Goal: Find specific page/section: Find specific page/section

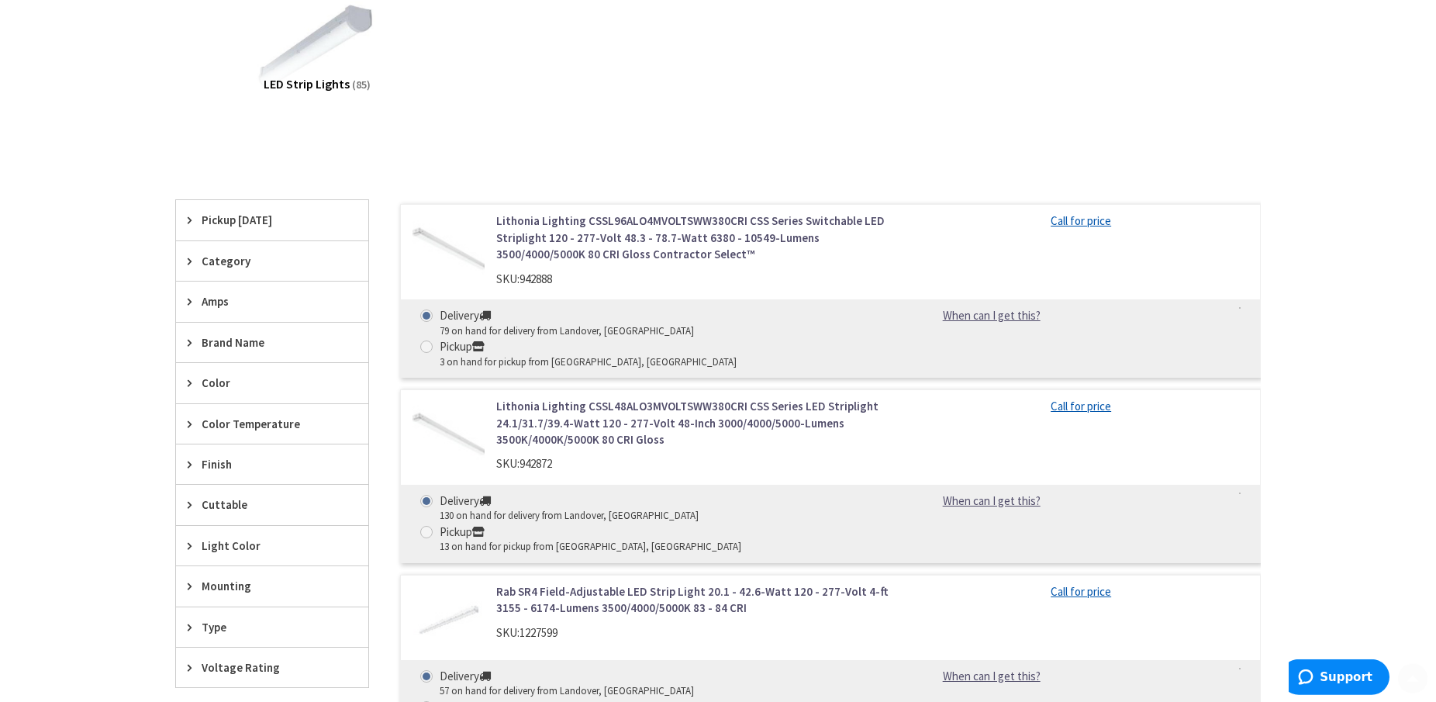
scroll to position [316, 0]
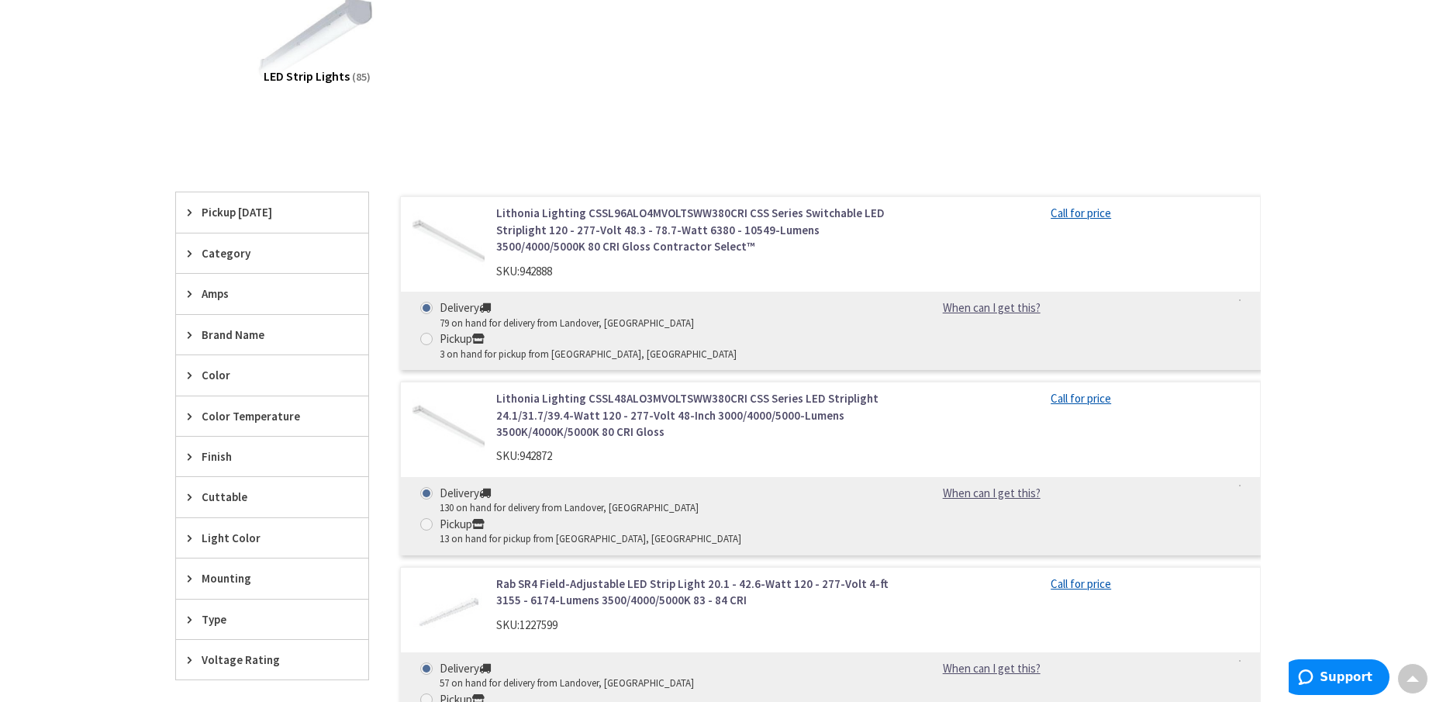
click at [185, 538] on div "Light Color" at bounding box center [272, 538] width 192 height 40
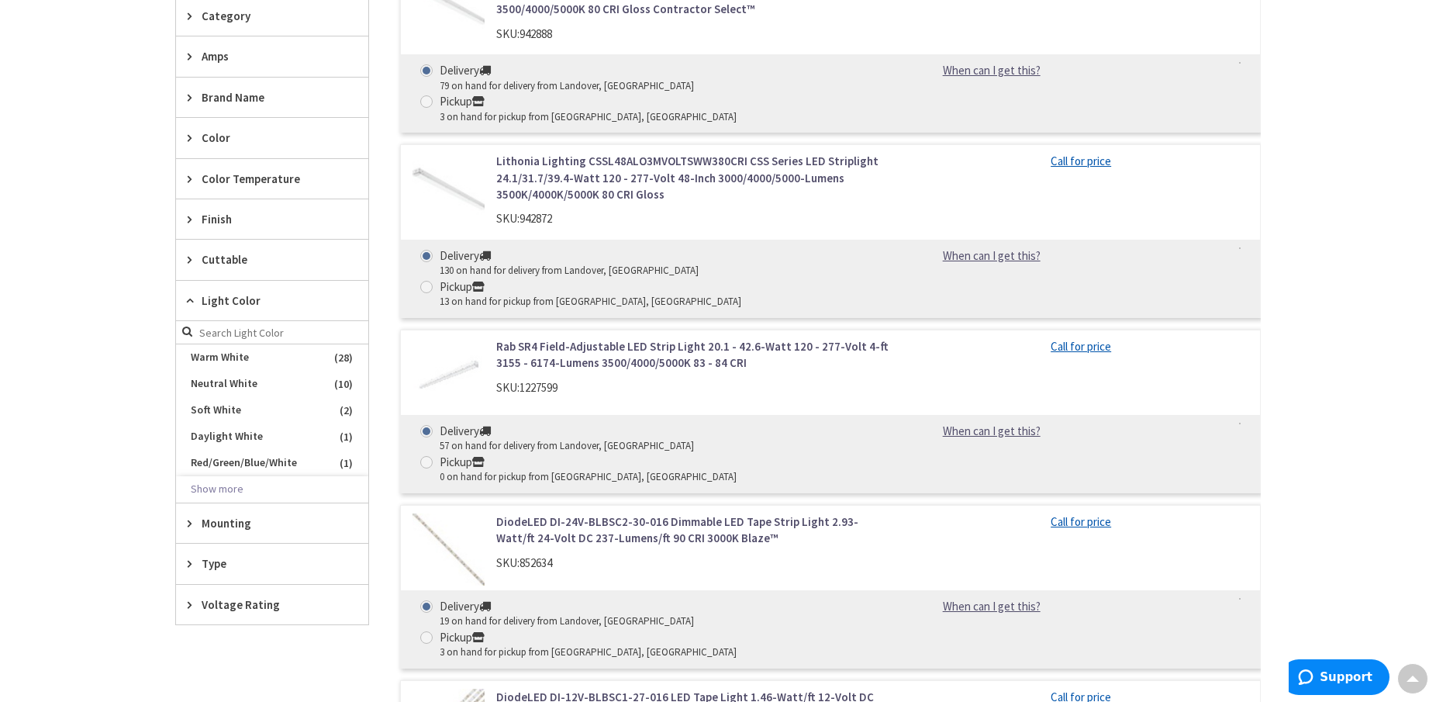
scroll to position [474, 0]
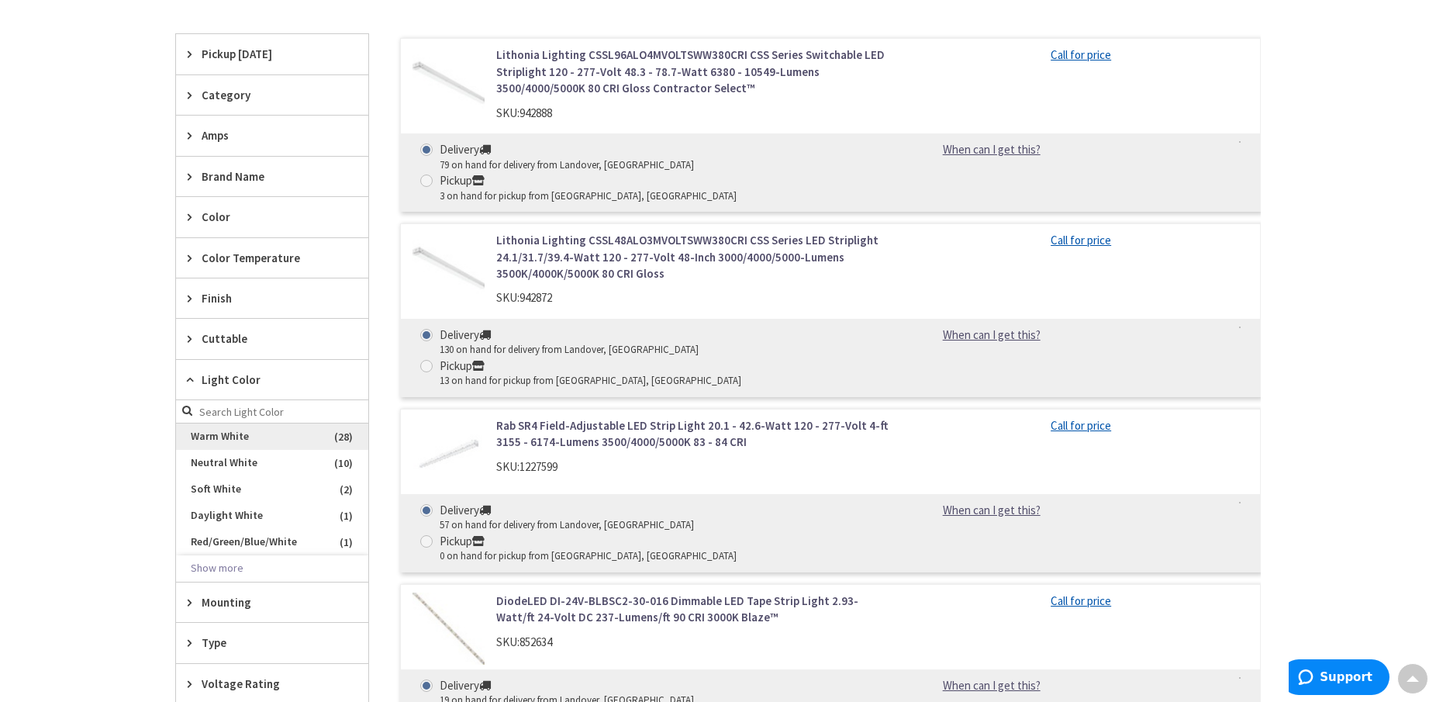
click at [261, 436] on span "Warm White" at bounding box center [272, 436] width 192 height 26
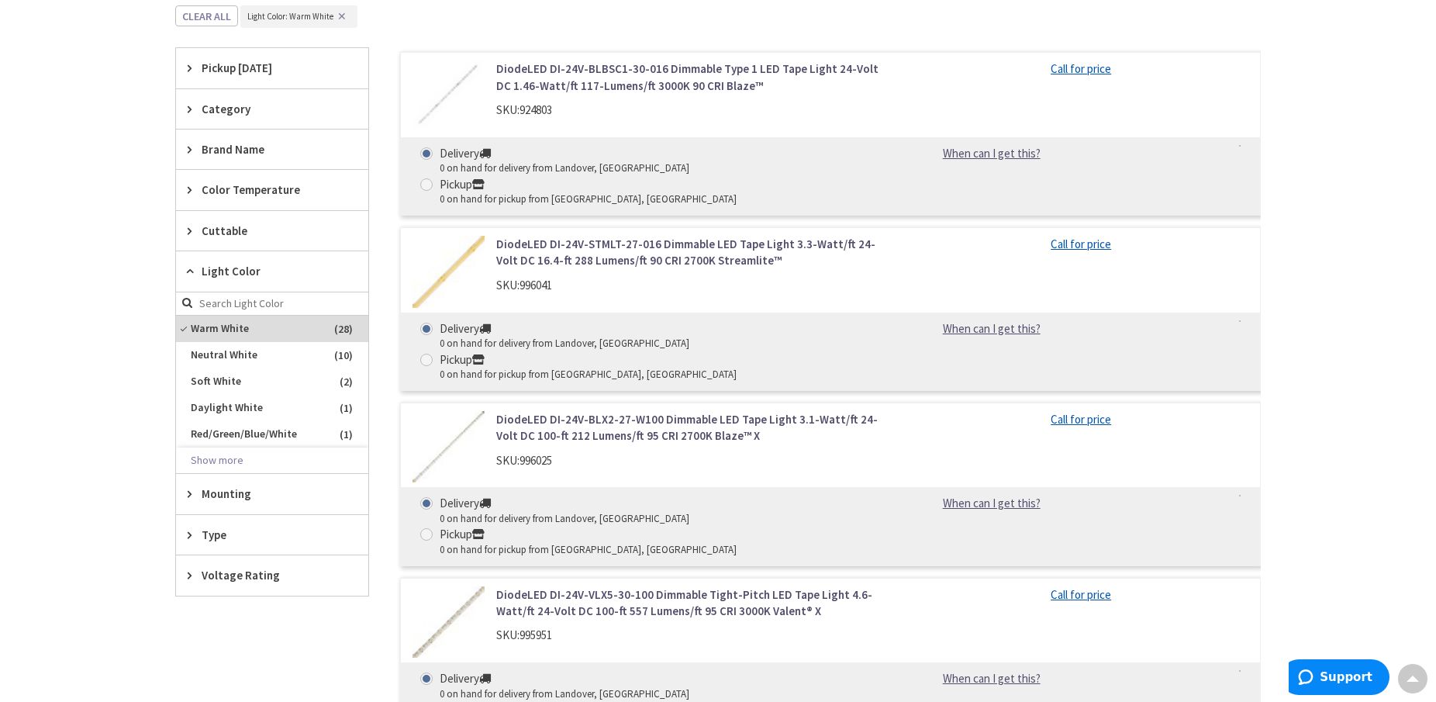
click at [193, 492] on icon at bounding box center [194, 494] width 12 height 12
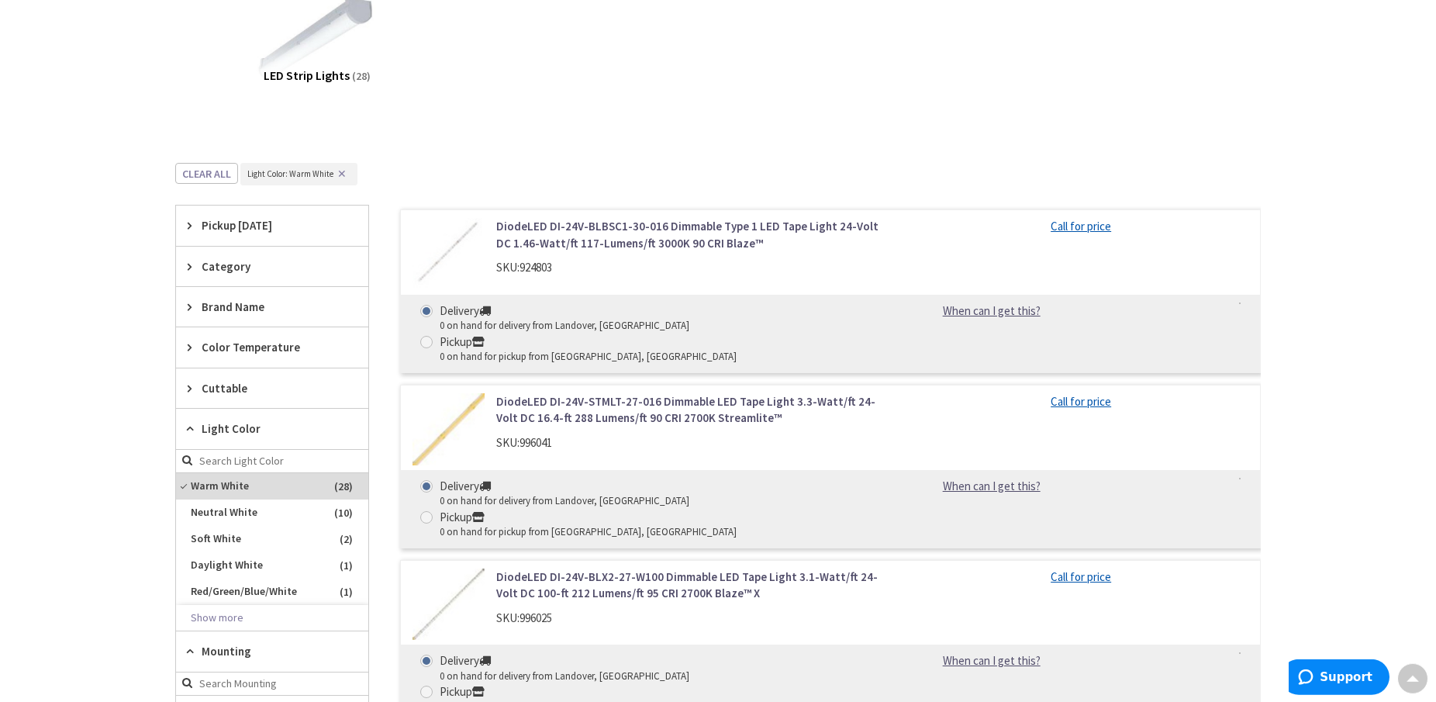
scroll to position [316, 0]
click at [223, 267] on span "Category" at bounding box center [265, 267] width 126 height 16
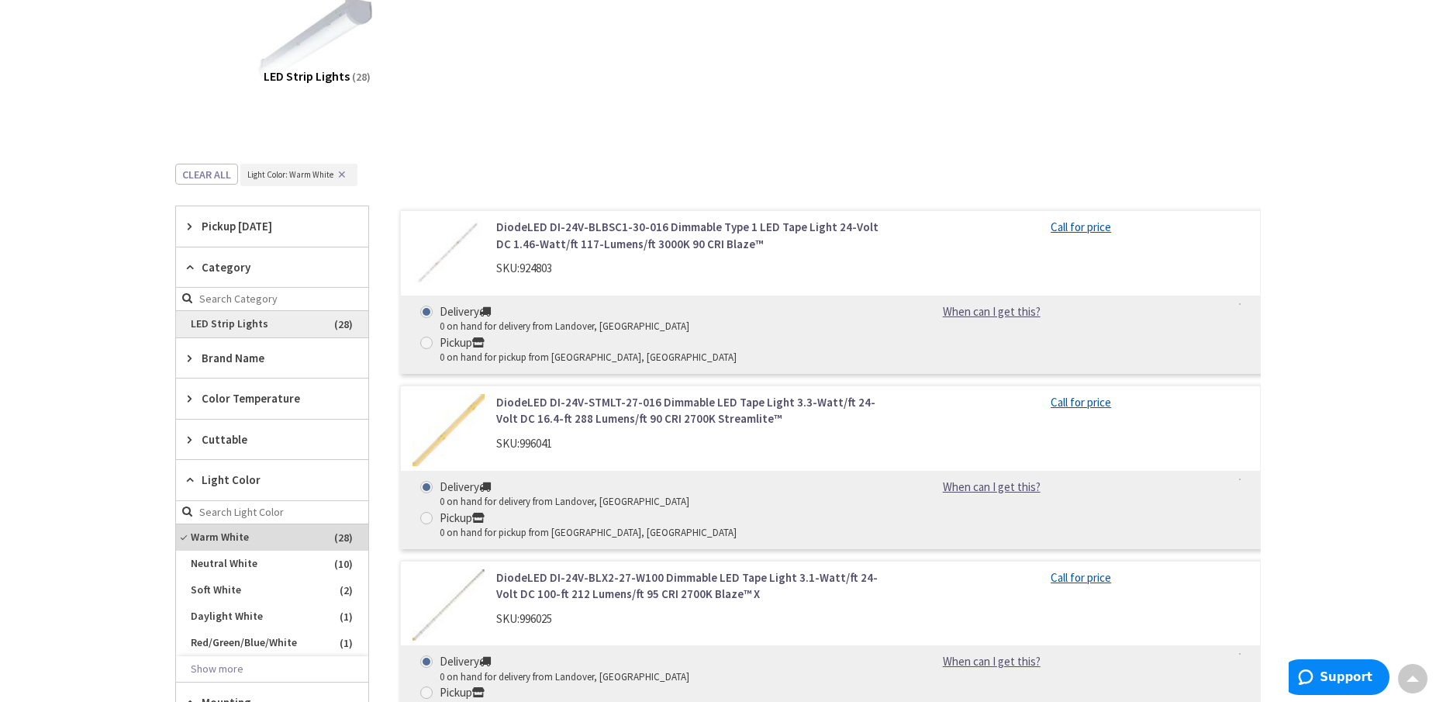
click at [220, 323] on span "LED Strip Lights" at bounding box center [272, 324] width 192 height 26
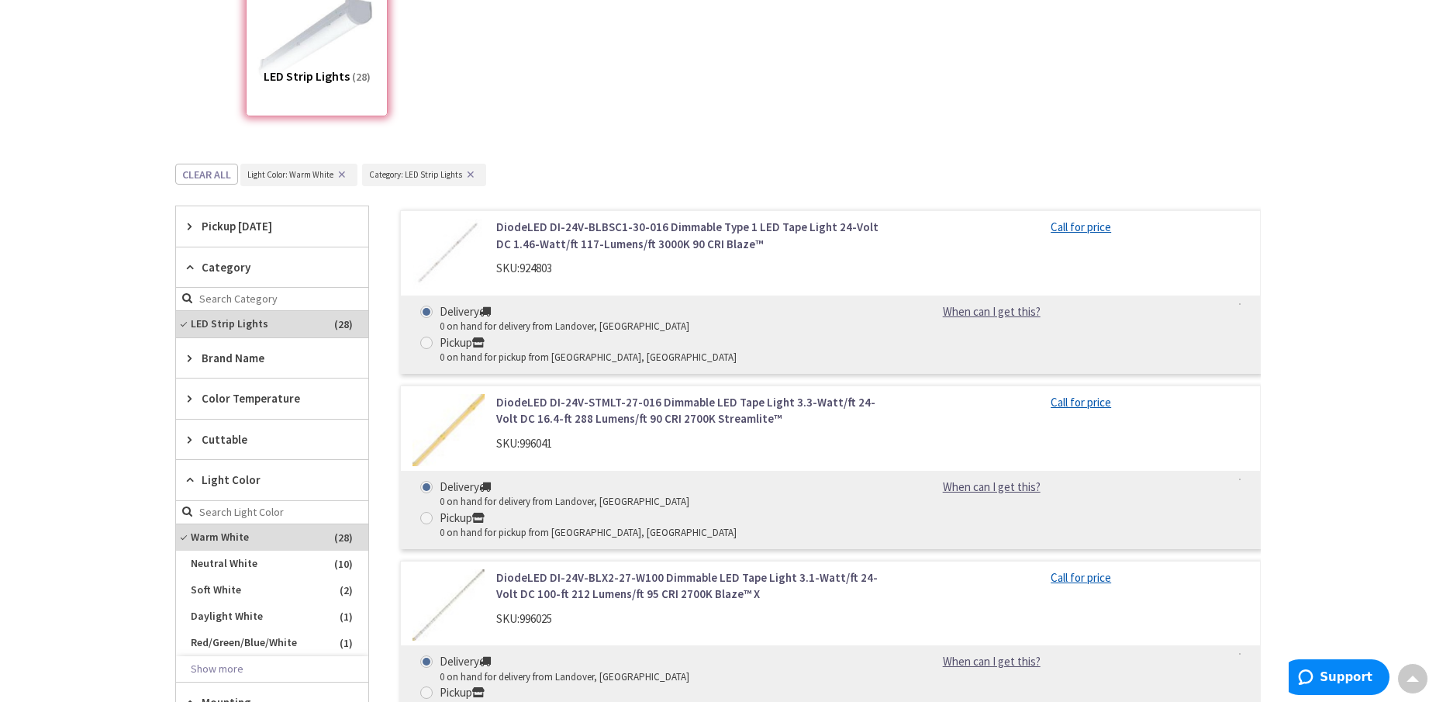
click at [189, 357] on icon at bounding box center [194, 358] width 12 height 12
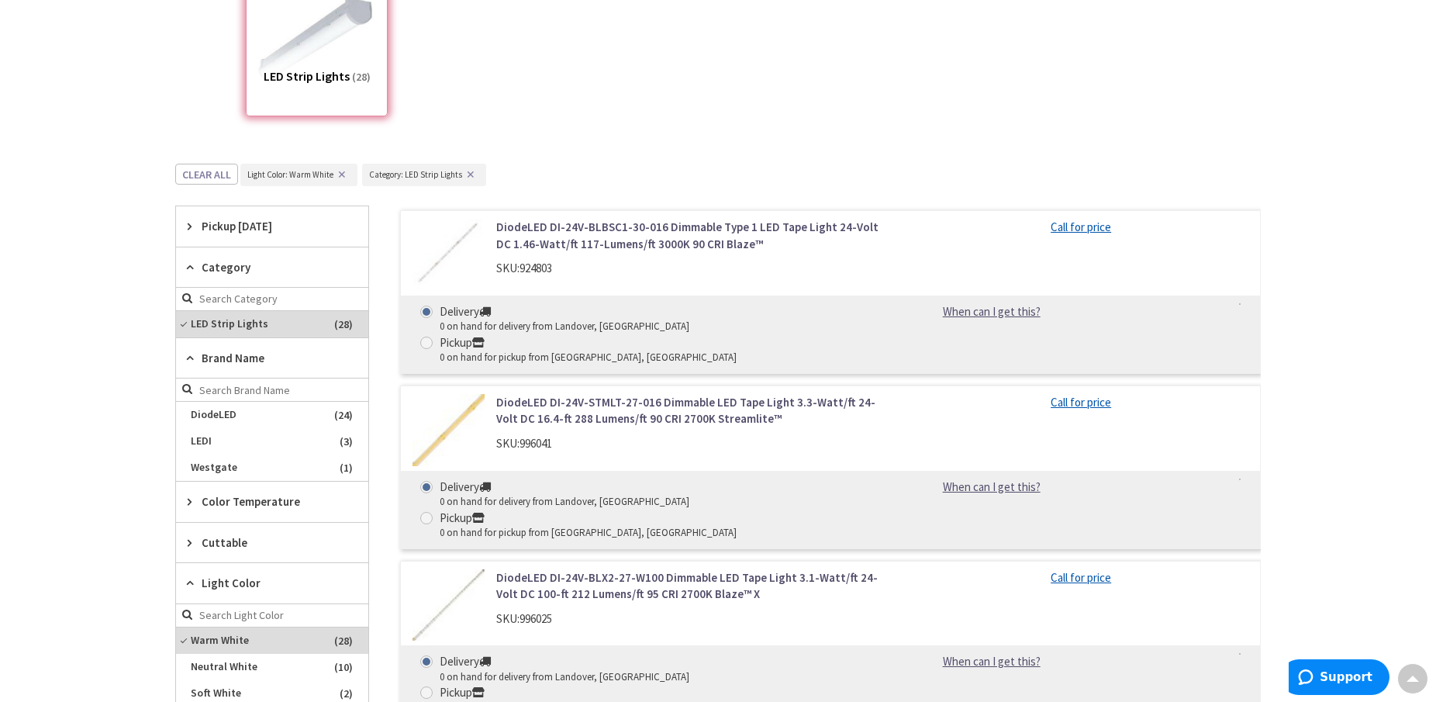
click at [190, 501] on icon at bounding box center [194, 501] width 12 height 12
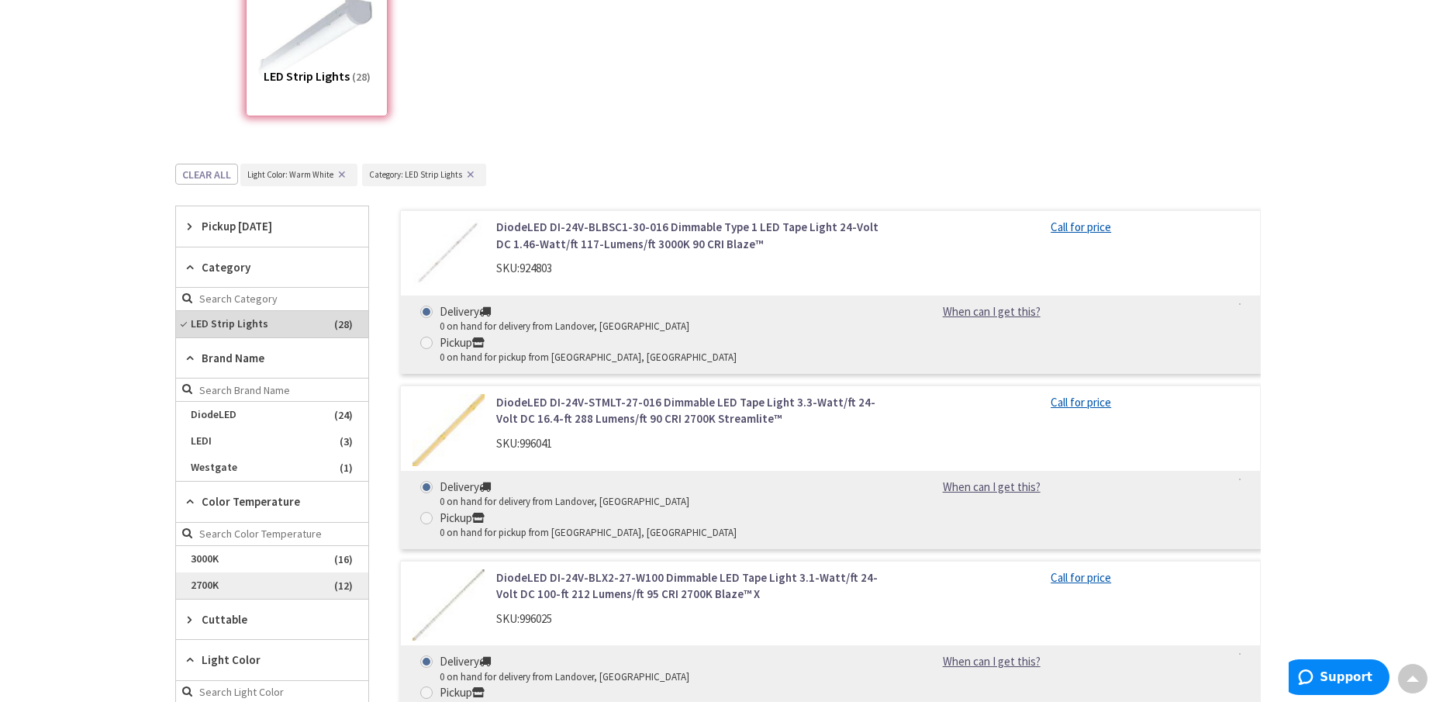
click at [243, 590] on span "2700K" at bounding box center [272, 585] width 192 height 26
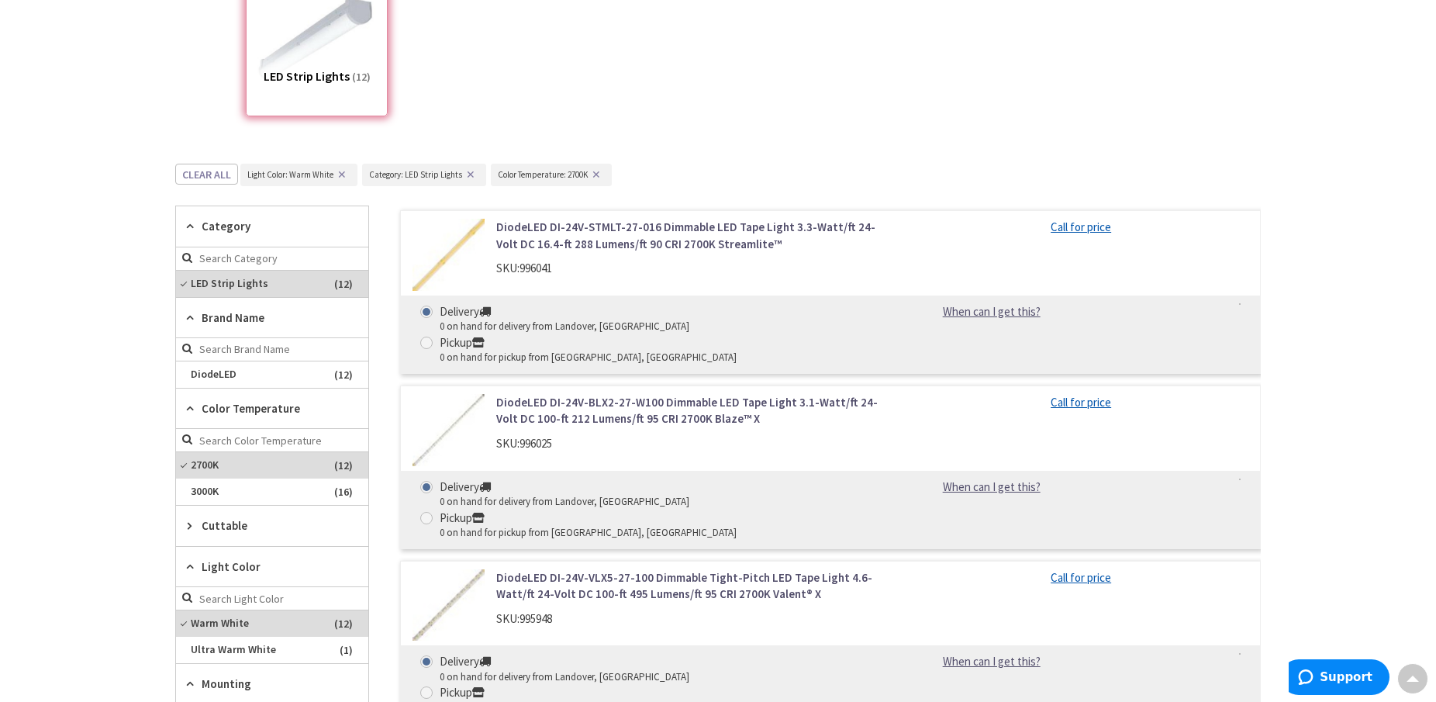
click at [188, 523] on icon at bounding box center [194, 525] width 12 height 12
click at [190, 595] on icon at bounding box center [194, 594] width 12 height 12
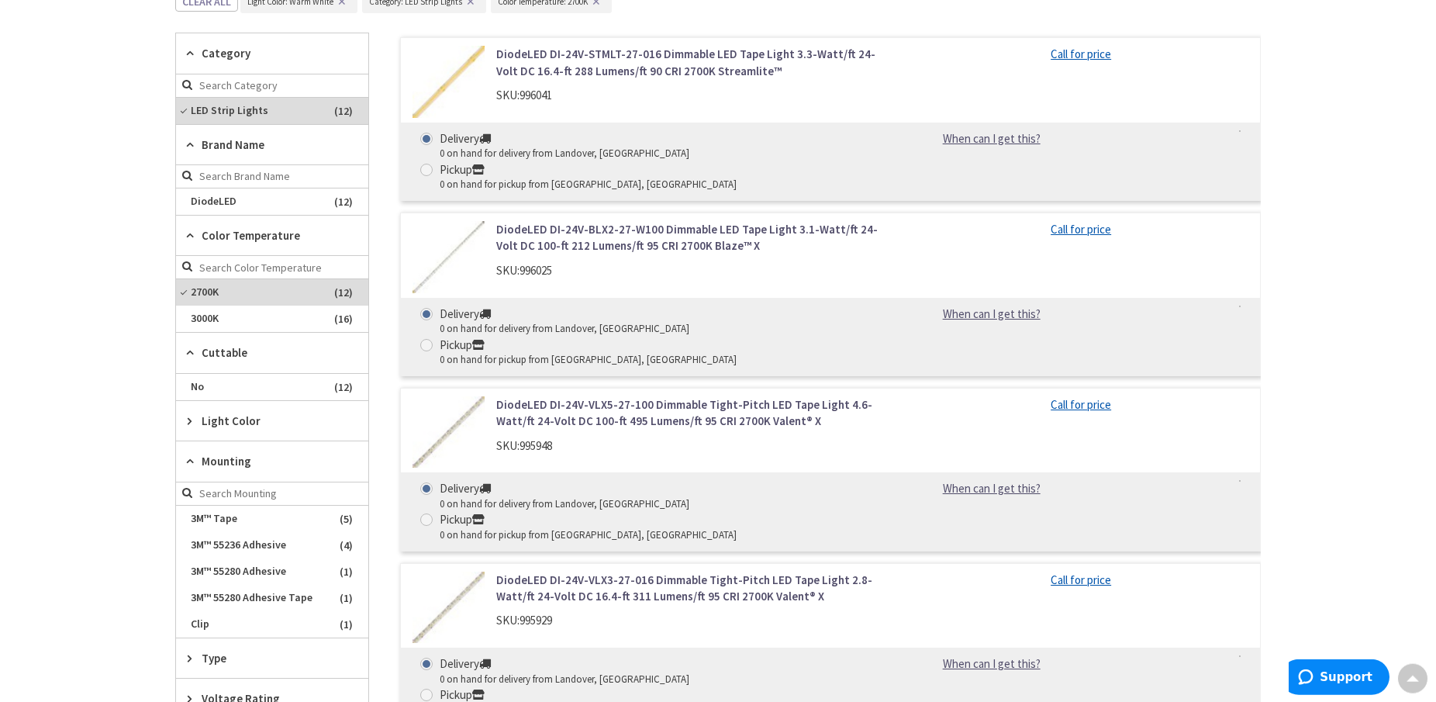
scroll to position [554, 0]
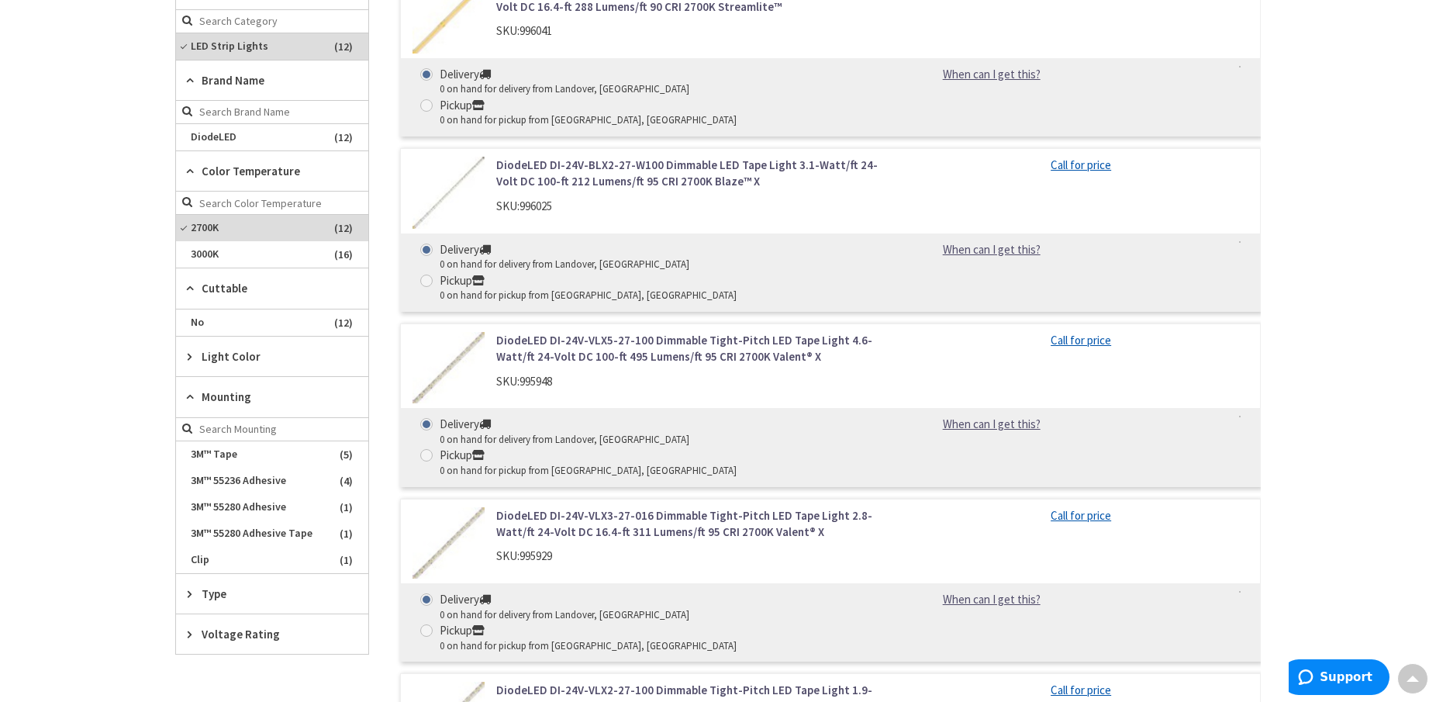
click at [188, 590] on icon at bounding box center [194, 594] width 12 height 12
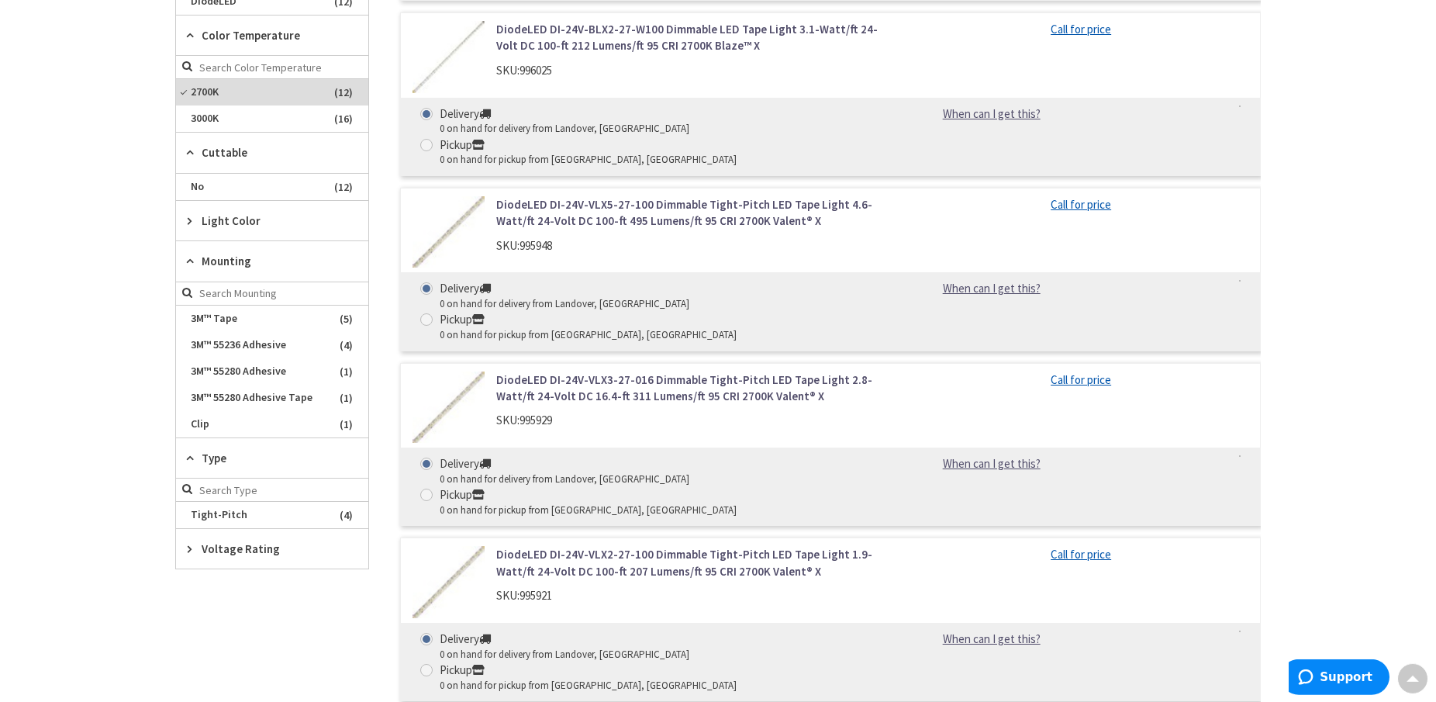
scroll to position [712, 0]
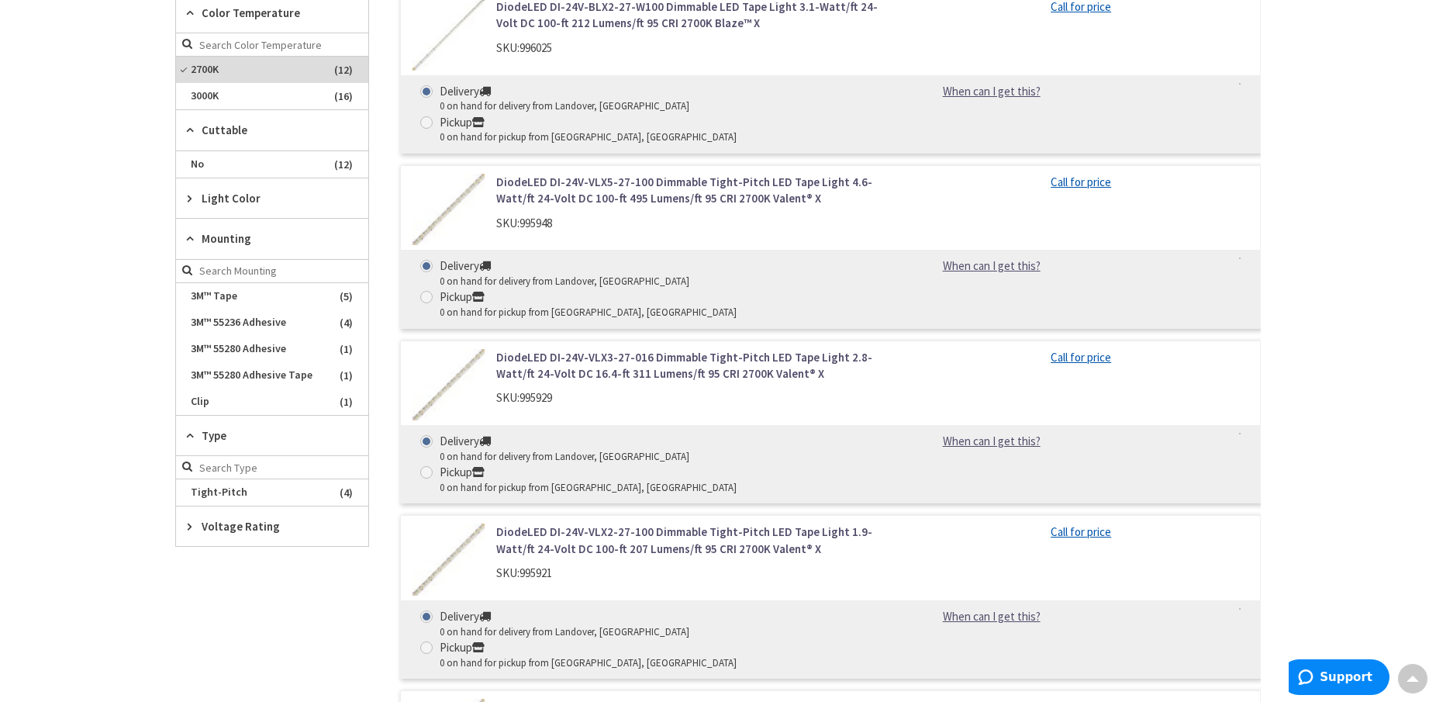
click at [191, 524] on icon at bounding box center [194, 526] width 12 height 12
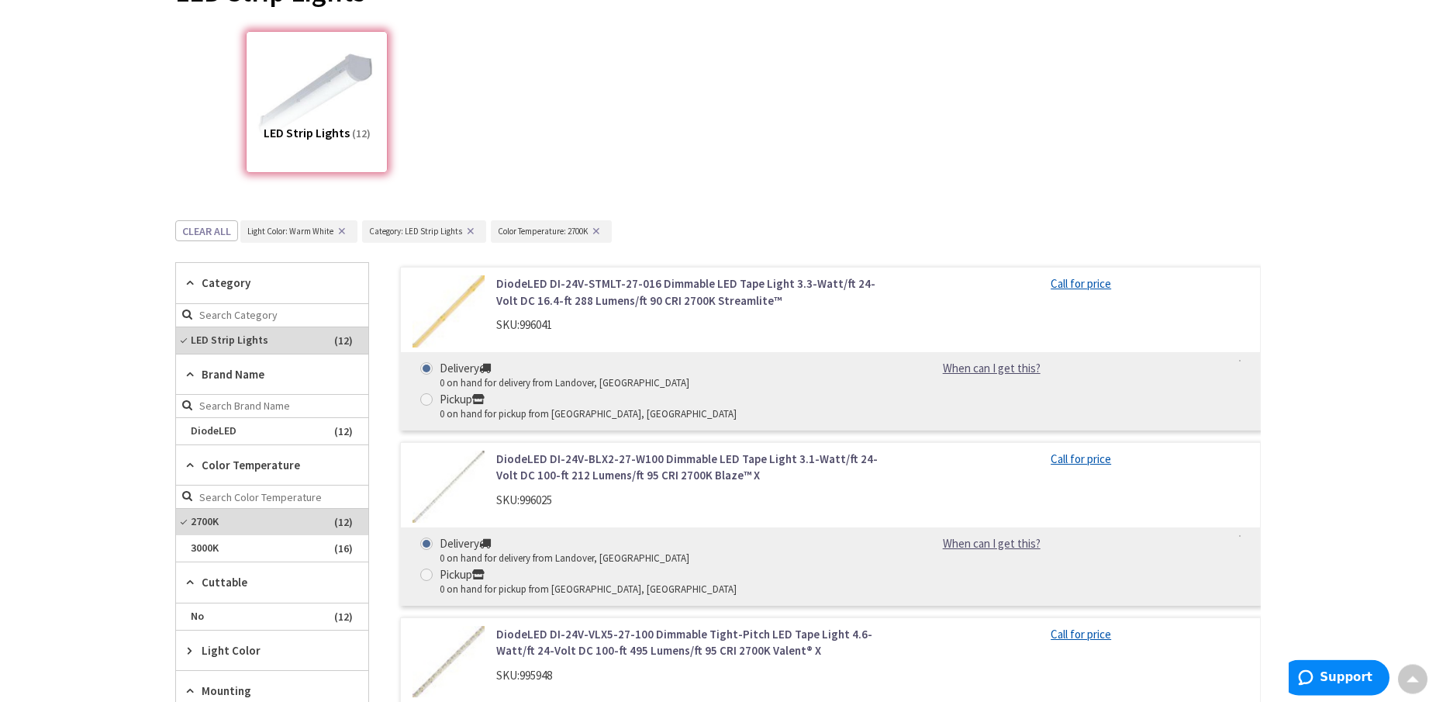
scroll to position [316, 0]
